Goal: Task Accomplishment & Management: Use online tool/utility

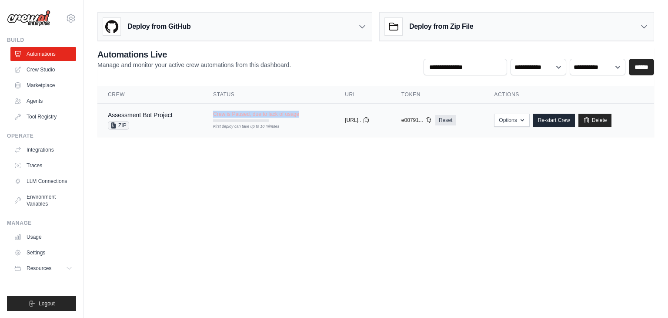
drag, startPoint x: 208, startPoint y: 111, endPoint x: 308, endPoint y: 109, distance: 100.1
click at [308, 109] on td "Crew is Paused, due to lack of usage First deploy can take up to 10 minutes" at bounding box center [269, 116] width 132 height 25
copy span "Crew is Paused, due to lack of usage"
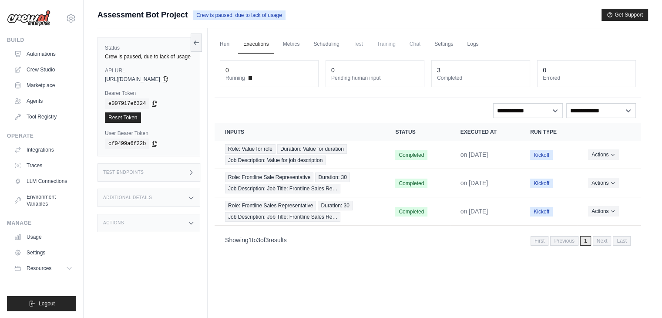
click at [108, 11] on span "Assessment Bot Project" at bounding box center [142, 15] width 90 height 12
click at [32, 56] on link "Automations" at bounding box center [44, 54] width 66 height 14
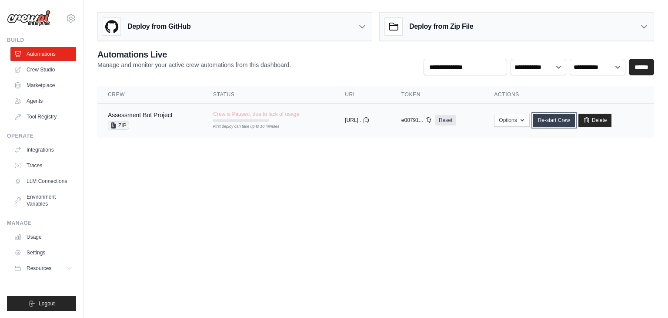
click at [566, 119] on link "Re-start Crew" at bounding box center [554, 120] width 42 height 13
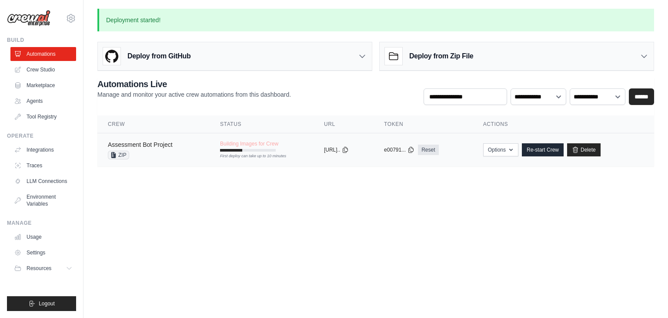
click at [146, 143] on link "Assessment Bot Project" at bounding box center [140, 144] width 65 height 7
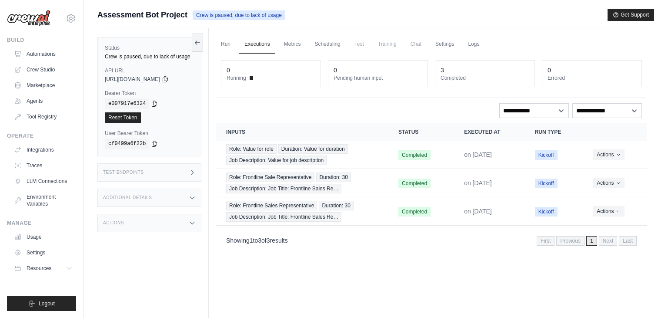
click at [157, 146] on div "cf0499a6f22b" at bounding box center [149, 143] width 89 height 10
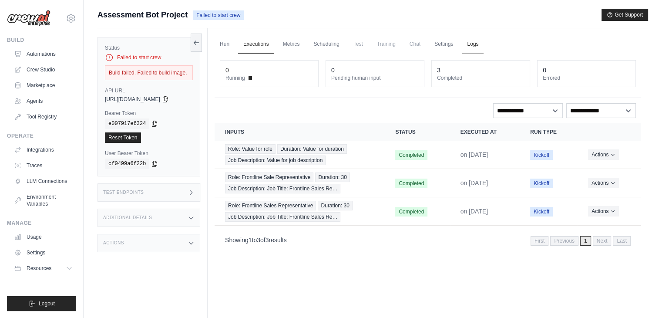
click at [483, 43] on link "Logs" at bounding box center [473, 44] width 22 height 18
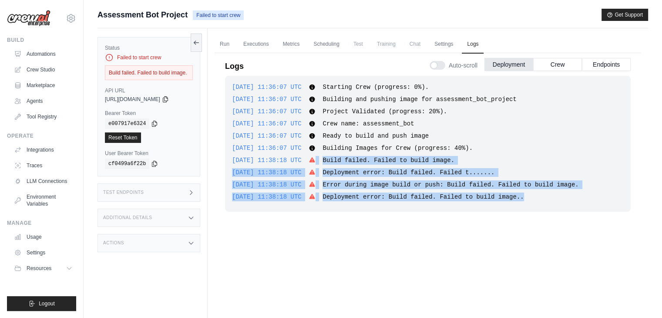
drag, startPoint x: 522, startPoint y: 200, endPoint x: 320, endPoint y: 157, distance: 206.3
click at [320, 157] on div "2025-08-19 11:36:07 UTC Starting Crew (progress: 0%). Show more Show less 2025-…" at bounding box center [427, 144] width 405 height 136
click at [40, 20] on img at bounding box center [29, 18] width 44 height 17
click at [24, 18] on img at bounding box center [29, 18] width 44 height 17
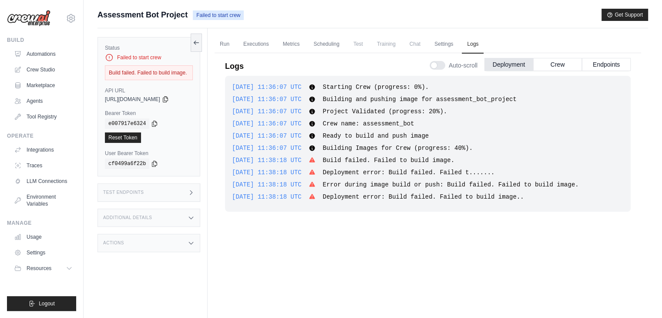
click at [57, 20] on div "chandu1552003@gmail.com Settings" at bounding box center [41, 14] width 69 height 28
click at [49, 305] on span "Logout" at bounding box center [47, 303] width 16 height 7
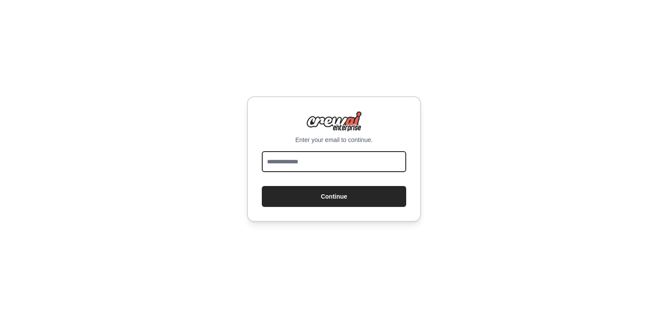
click at [316, 158] on input "email" at bounding box center [334, 161] width 144 height 21
type input "**********"
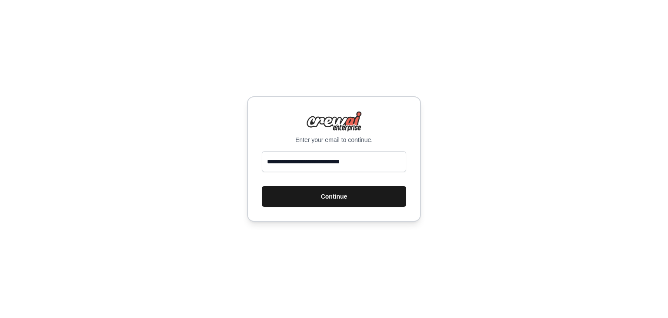
click at [321, 193] on button "Continue" at bounding box center [334, 196] width 144 height 21
